Goal: Task Accomplishment & Management: Complete application form

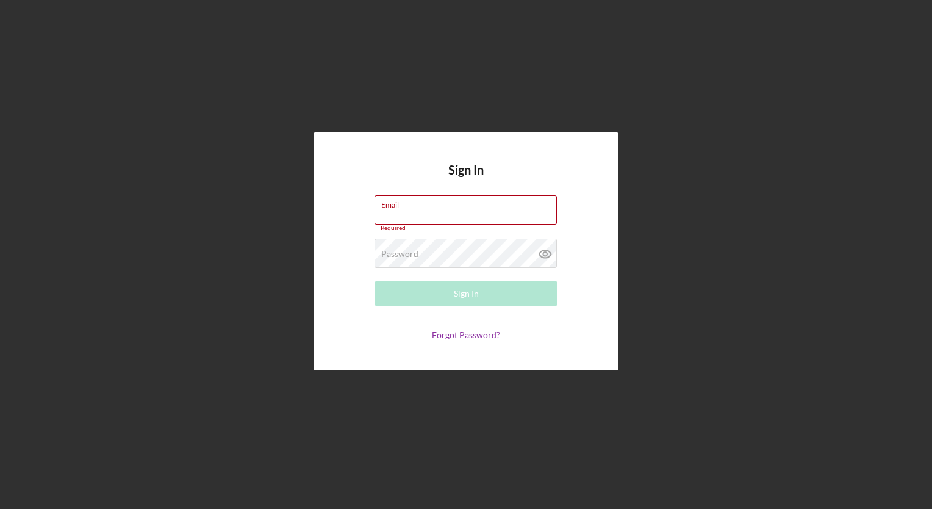
type input "[EMAIL_ADDRESS][DOMAIN_NAME]"
click at [434, 283] on button "Sign In" at bounding box center [466, 293] width 183 height 24
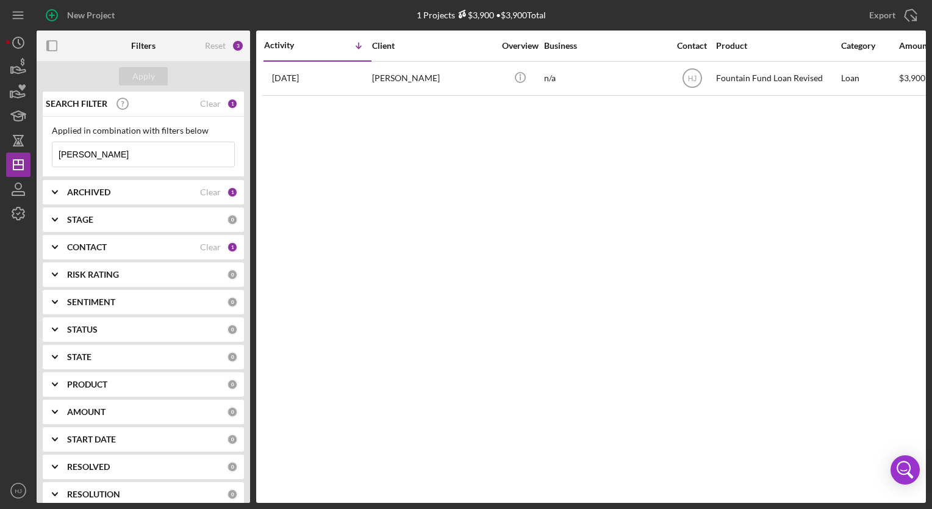
drag, startPoint x: 170, startPoint y: 161, endPoint x: 53, endPoint y: 167, distance: 116.7
click at [53, 167] on div "Applied in combination with filters below [PERSON_NAME] Icon/Menu Close" at bounding box center [143, 147] width 201 height 60
click at [222, 106] on div "SEARCH FILTER Clear 1" at bounding box center [140, 103] width 195 height 31
click at [221, 101] on div "SEARCH FILTER Clear 1" at bounding box center [140, 103] width 195 height 31
drag, startPoint x: 134, startPoint y: 155, endPoint x: 49, endPoint y: 162, distance: 85.7
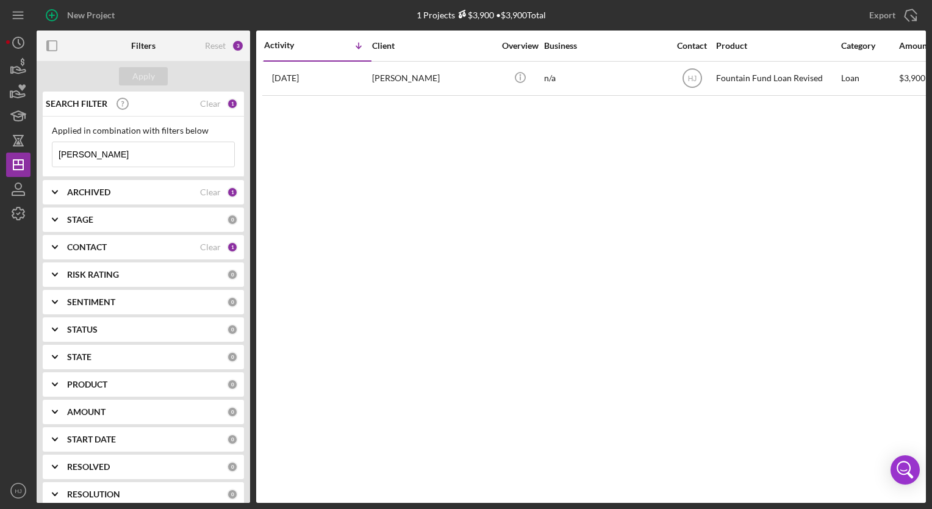
click at [49, 162] on div "Applied in combination with filters below [PERSON_NAME] Icon/Menu Close" at bounding box center [143, 147] width 201 height 60
click at [146, 75] on div "Apply" at bounding box center [143, 76] width 23 height 18
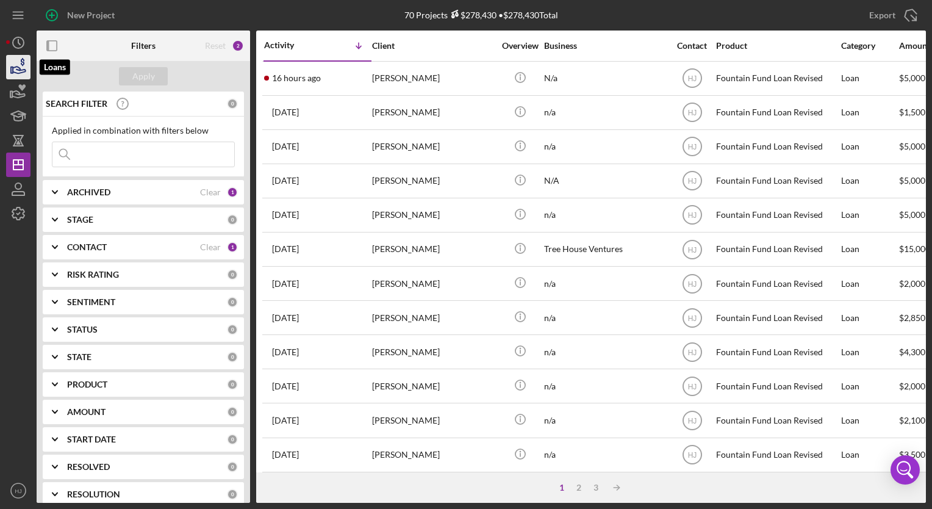
click at [20, 65] on icon "button" at bounding box center [18, 67] width 31 height 31
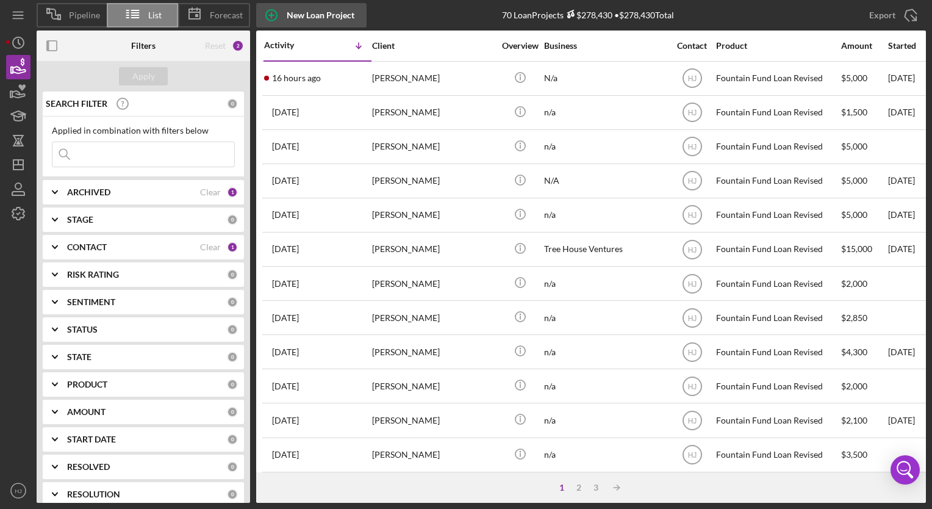
click at [308, 4] on div "New Loan Project" at bounding box center [321, 15] width 68 height 24
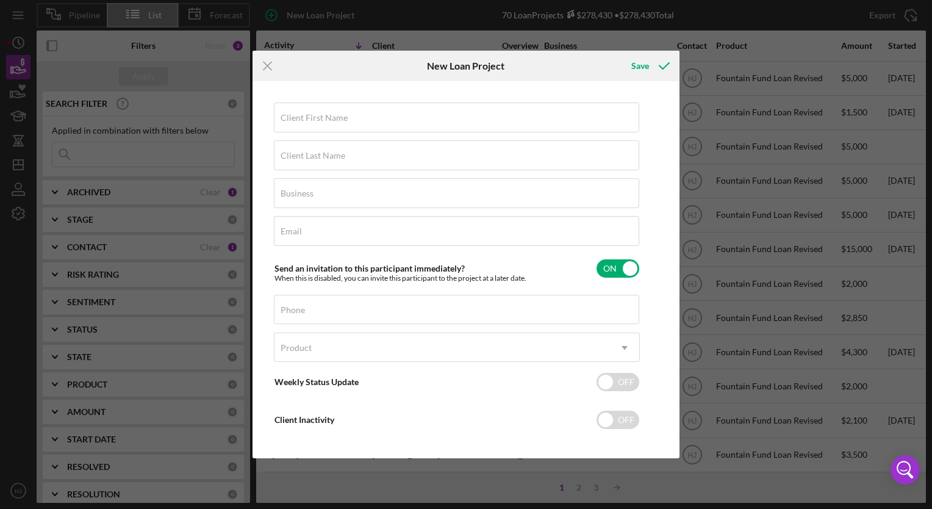
click at [308, 4] on div "Icon/Menu Close New Loan Project Save Client First Name Required Client Last Na…" at bounding box center [466, 254] width 932 height 509
click at [334, 113] on label "Client First Name" at bounding box center [314, 118] width 67 height 10
click at [334, 113] on input "Client First Name" at bounding box center [457, 117] width 366 height 29
paste input "[PERSON_NAME]"
click at [322, 118] on input "[PERSON_NAME]" at bounding box center [457, 117] width 366 height 29
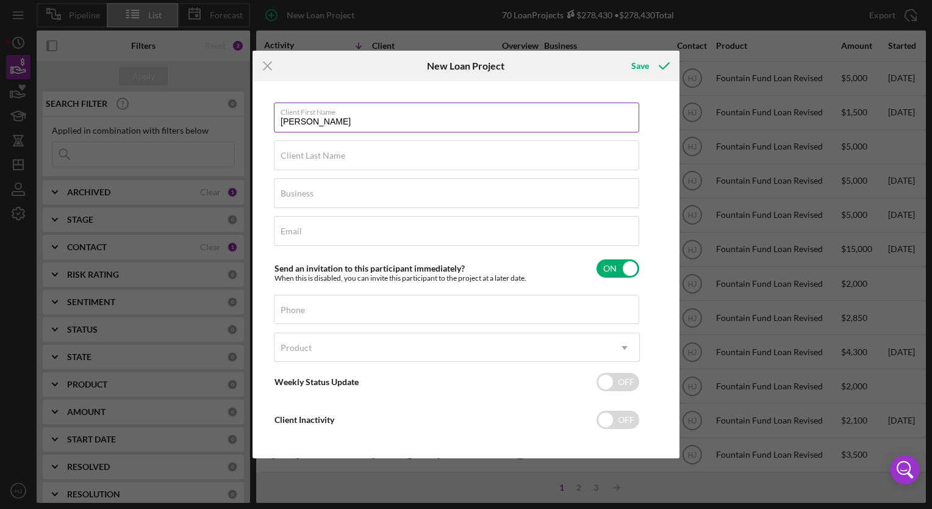
click at [322, 118] on input "[PERSON_NAME]" at bounding box center [457, 117] width 366 height 29
type input "Amina"
click at [327, 157] on label "Client Last Name" at bounding box center [313, 156] width 65 height 10
click at [327, 157] on input "Client Last Name" at bounding box center [457, 154] width 366 height 29
paste input "[PERSON_NAME]"
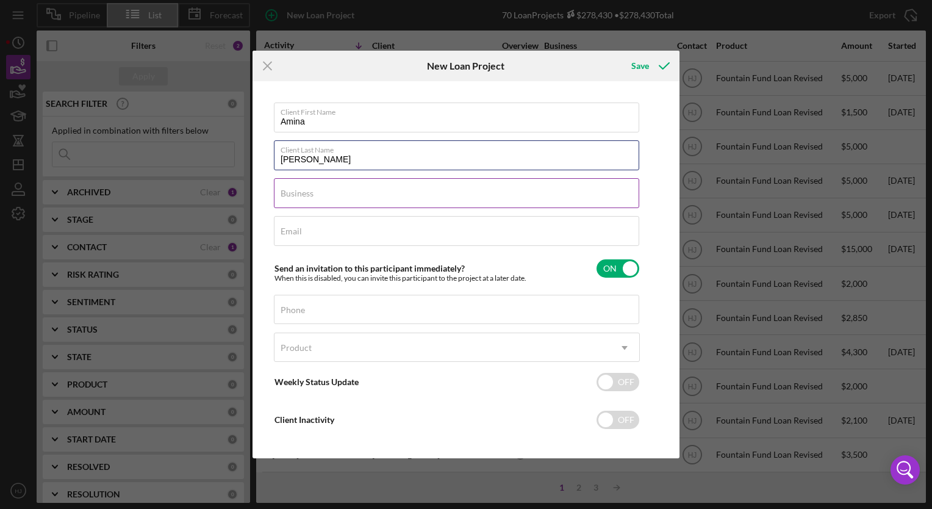
type input "[PERSON_NAME]"
click at [320, 200] on input "Business" at bounding box center [457, 192] width 366 height 29
type input "n/a"
click at [281, 223] on div "Email Required" at bounding box center [457, 231] width 366 height 31
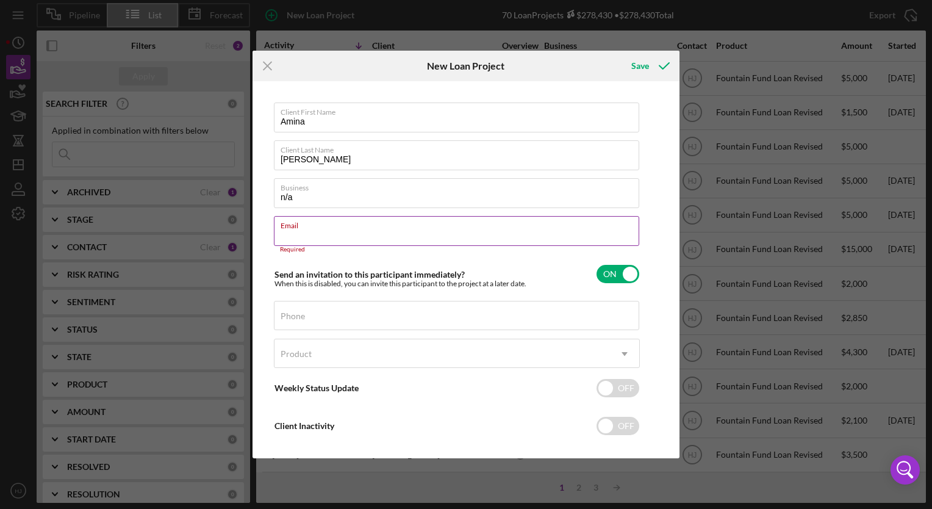
click at [325, 236] on input "Email" at bounding box center [457, 230] width 366 height 29
paste input "[EMAIL_ADDRESS][DOMAIN_NAME]"
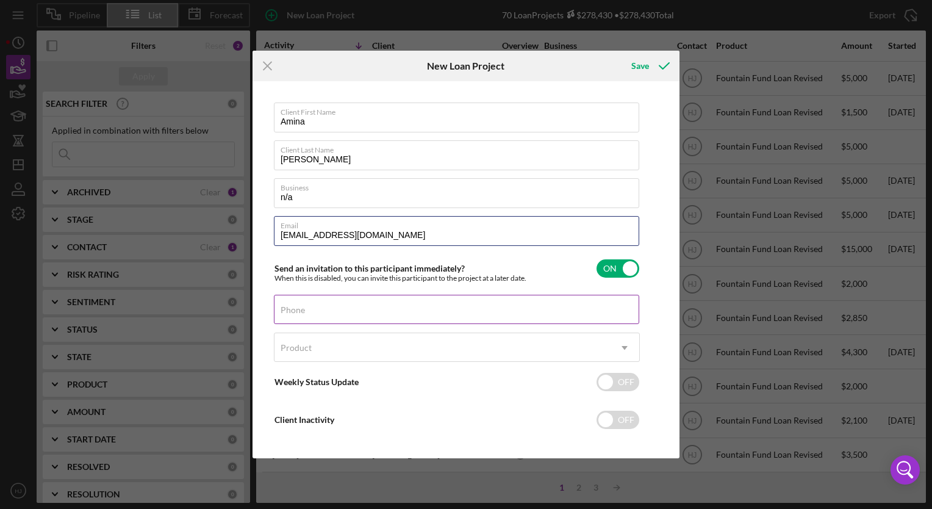
type input "[EMAIL_ADDRESS][DOMAIN_NAME]"
click at [320, 309] on input "Phone" at bounding box center [457, 309] width 366 height 29
click at [394, 308] on div "Phone" at bounding box center [457, 310] width 366 height 31
click at [394, 308] on label "Phone" at bounding box center [460, 301] width 359 height 13
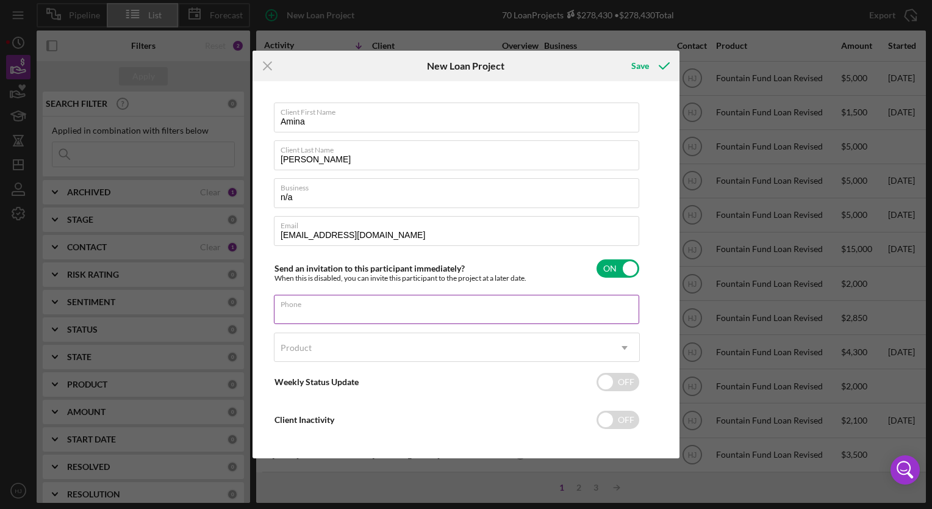
click at [394, 308] on input "Phone" at bounding box center [457, 309] width 366 height 29
paste input "[PHONE_NUMBER]"
type input "[PHONE_NUMBER]"
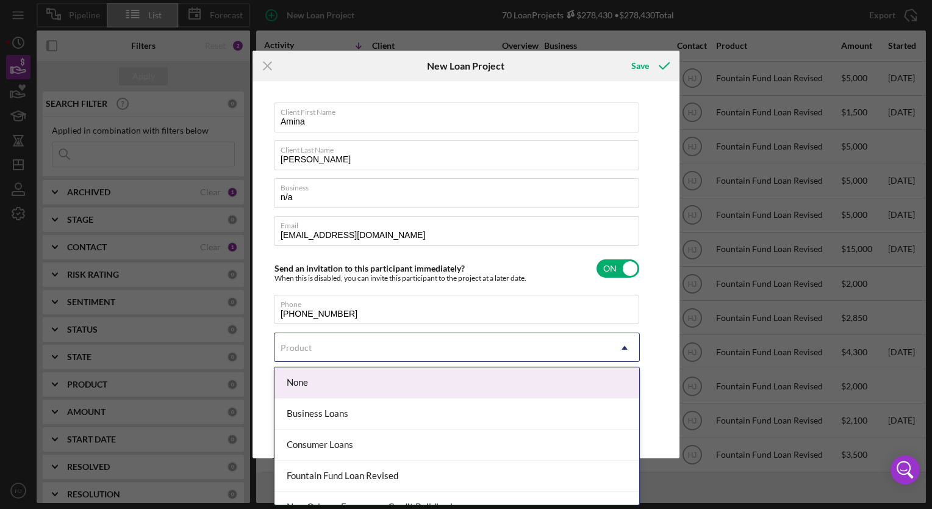
click at [413, 347] on div "Product" at bounding box center [443, 348] width 336 height 28
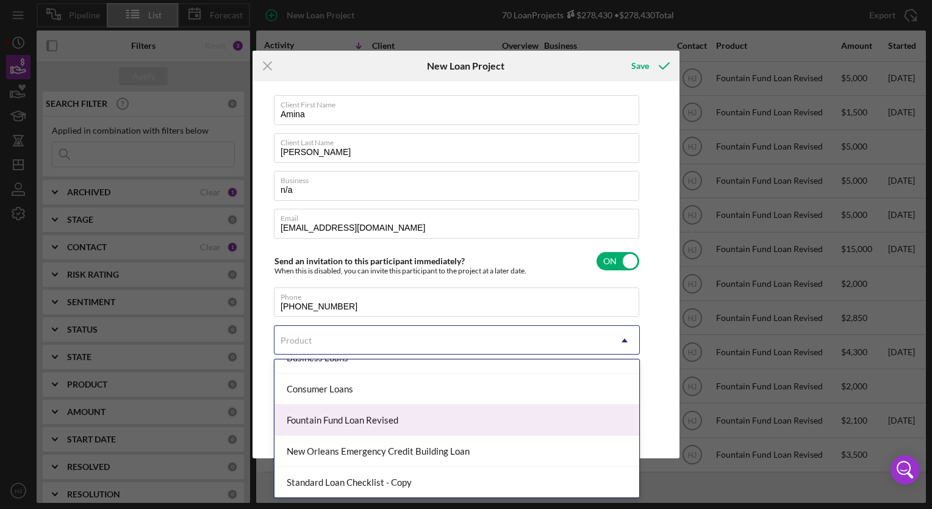
scroll to position [47, 0]
click at [378, 421] on div "Fountain Fund Loan Revised" at bounding box center [457, 421] width 365 height 31
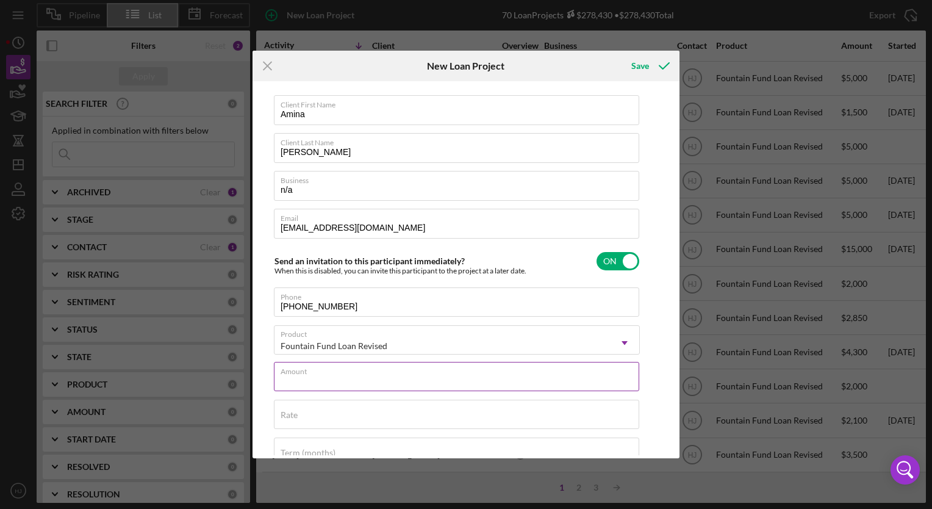
click at [325, 378] on input "Amount" at bounding box center [457, 376] width 366 height 29
type input "$3,000"
click at [351, 414] on input "Rate" at bounding box center [457, 414] width 366 height 29
type input "3.000%"
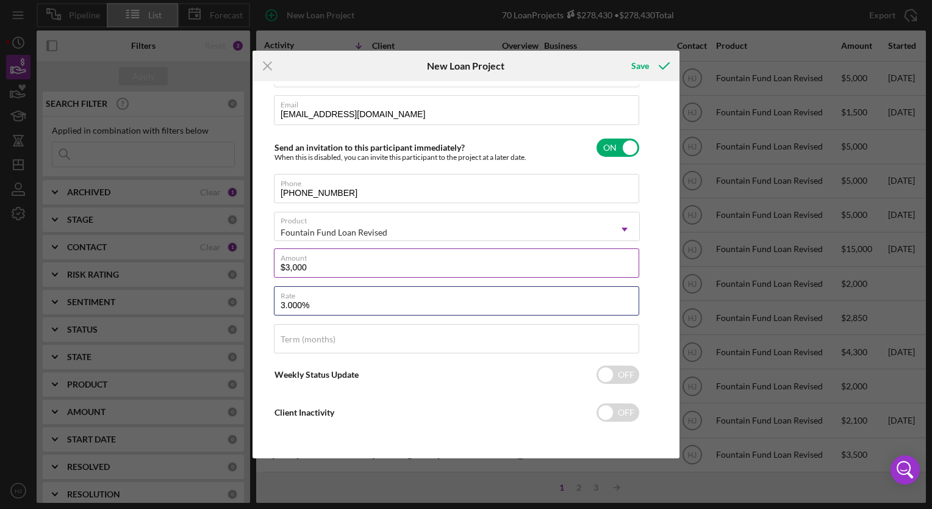
scroll to position [0, 0]
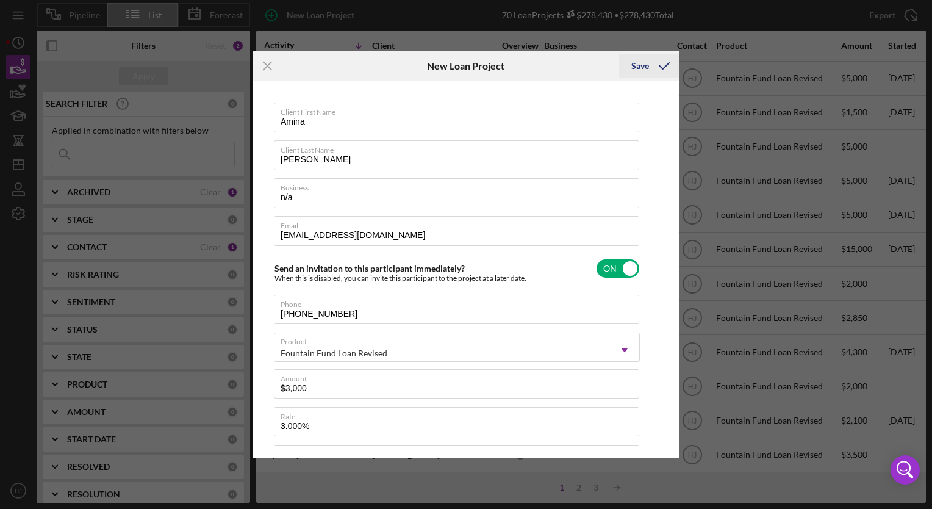
click at [650, 70] on icon "submit" at bounding box center [664, 66] width 31 height 31
